Goal: Information Seeking & Learning: Learn about a topic

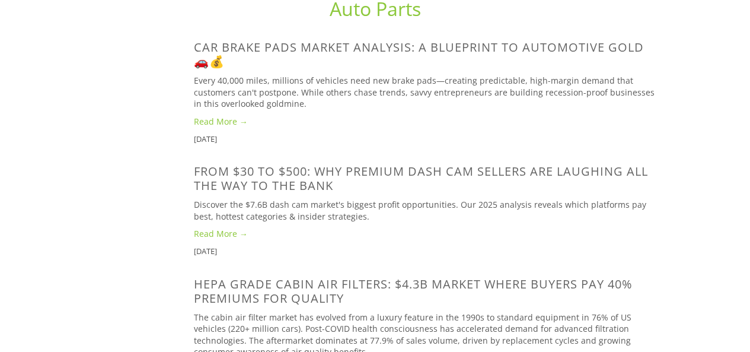
scroll to position [565, 0]
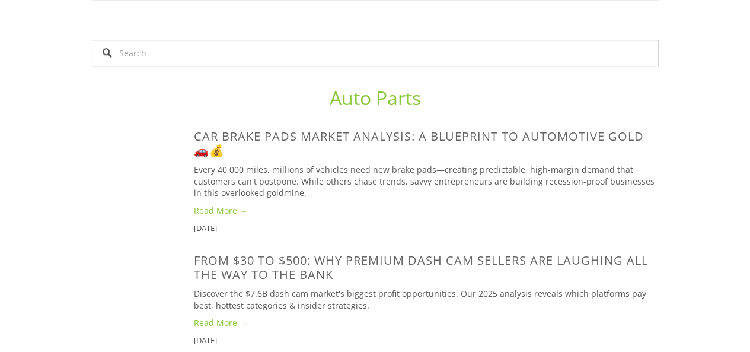
click at [232, 205] on link "Read More →" at bounding box center [426, 211] width 465 height 12
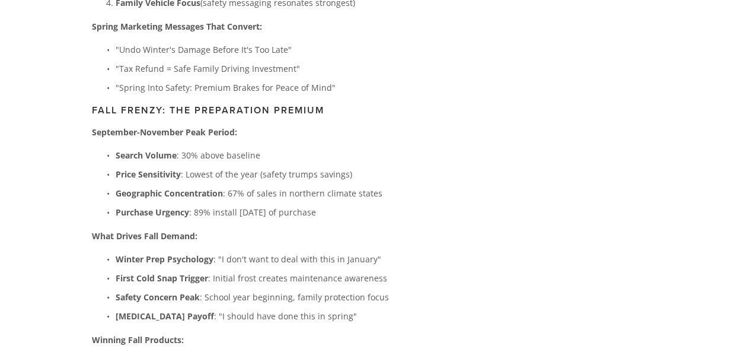
scroll to position [6379, 0]
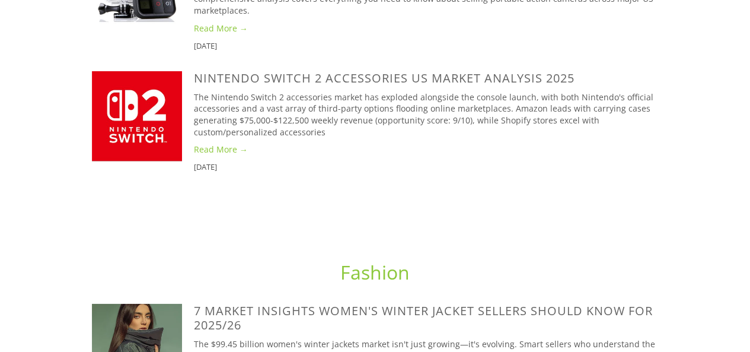
scroll to position [1264, 0]
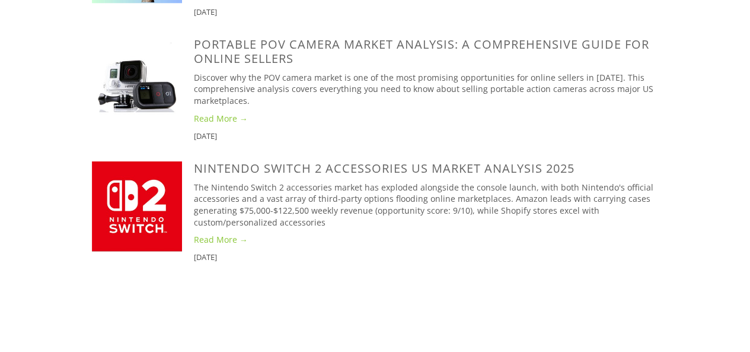
click at [225, 113] on link "Read More →" at bounding box center [426, 119] width 465 height 12
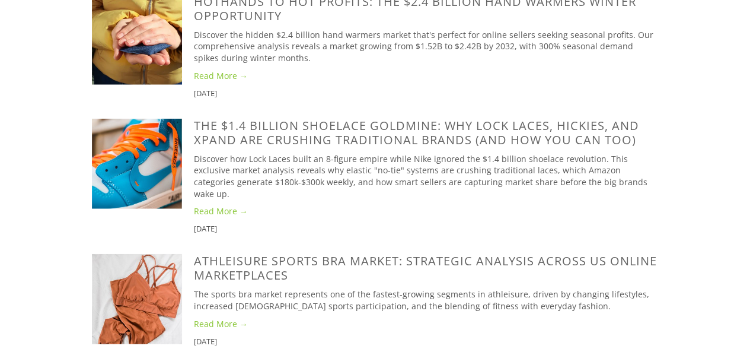
scroll to position [3519, 0]
